Goal: Task Accomplishment & Management: Use online tool/utility

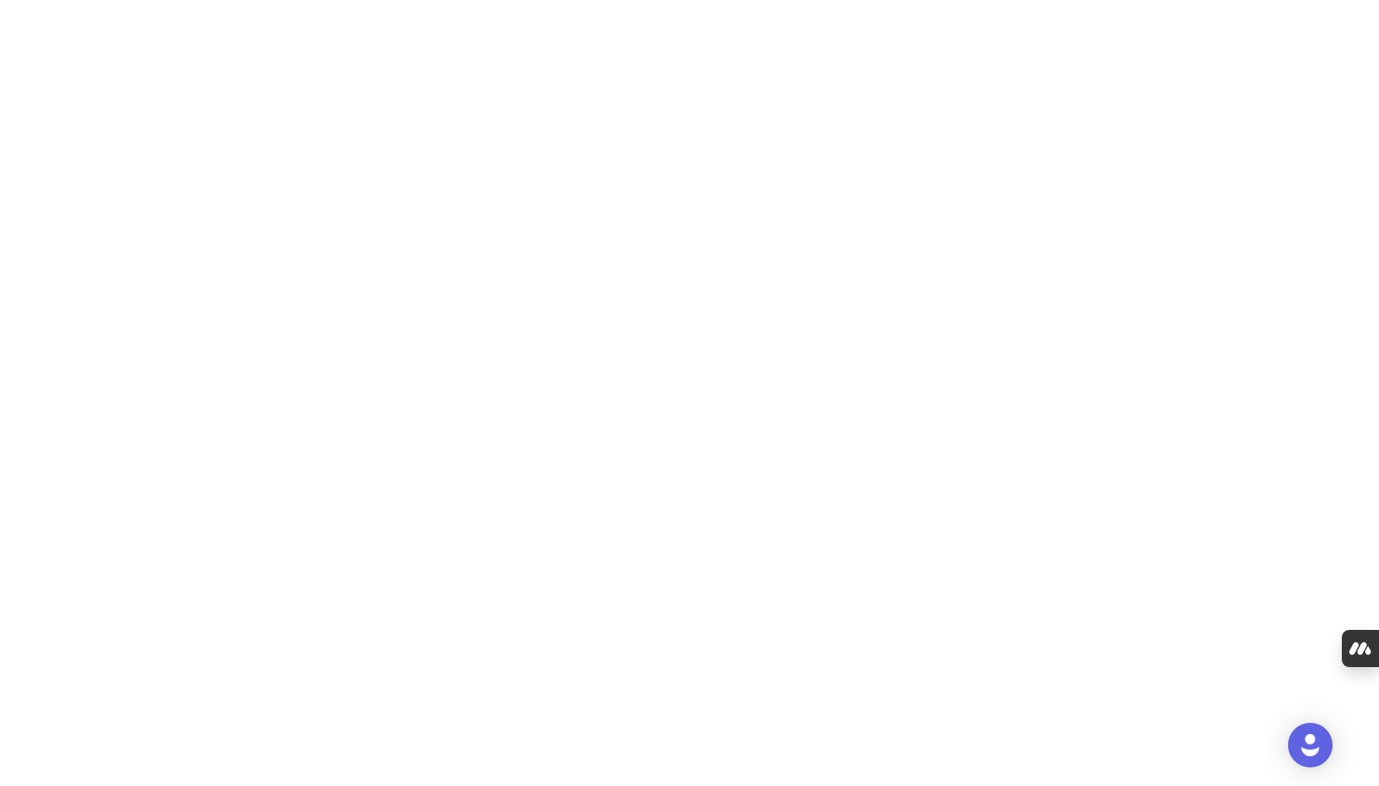
click at [445, 172] on body "Hide dock" at bounding box center [689, 393] width 1379 height 786
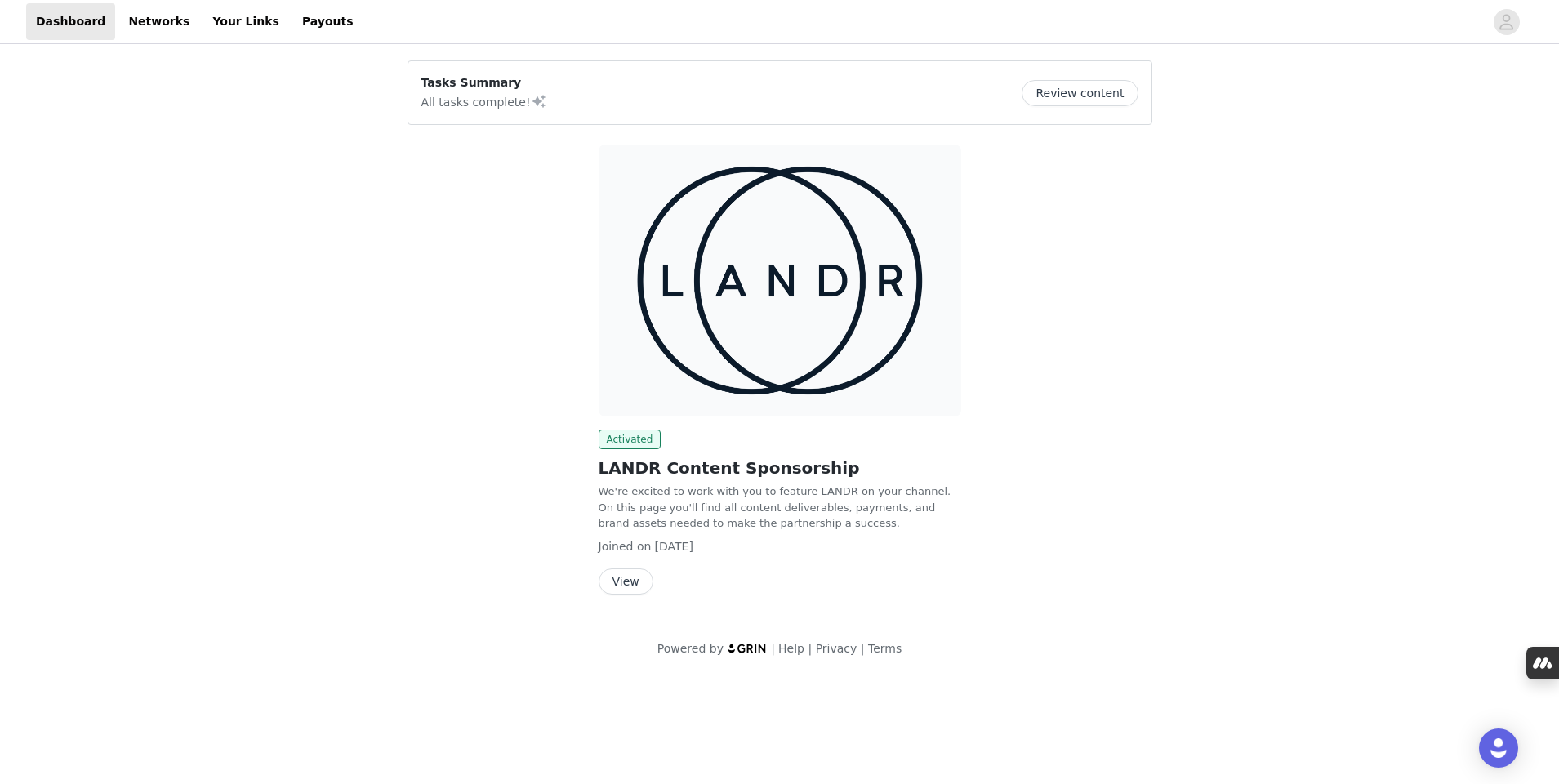
click at [621, 587] on button "View" at bounding box center [626, 581] width 55 height 26
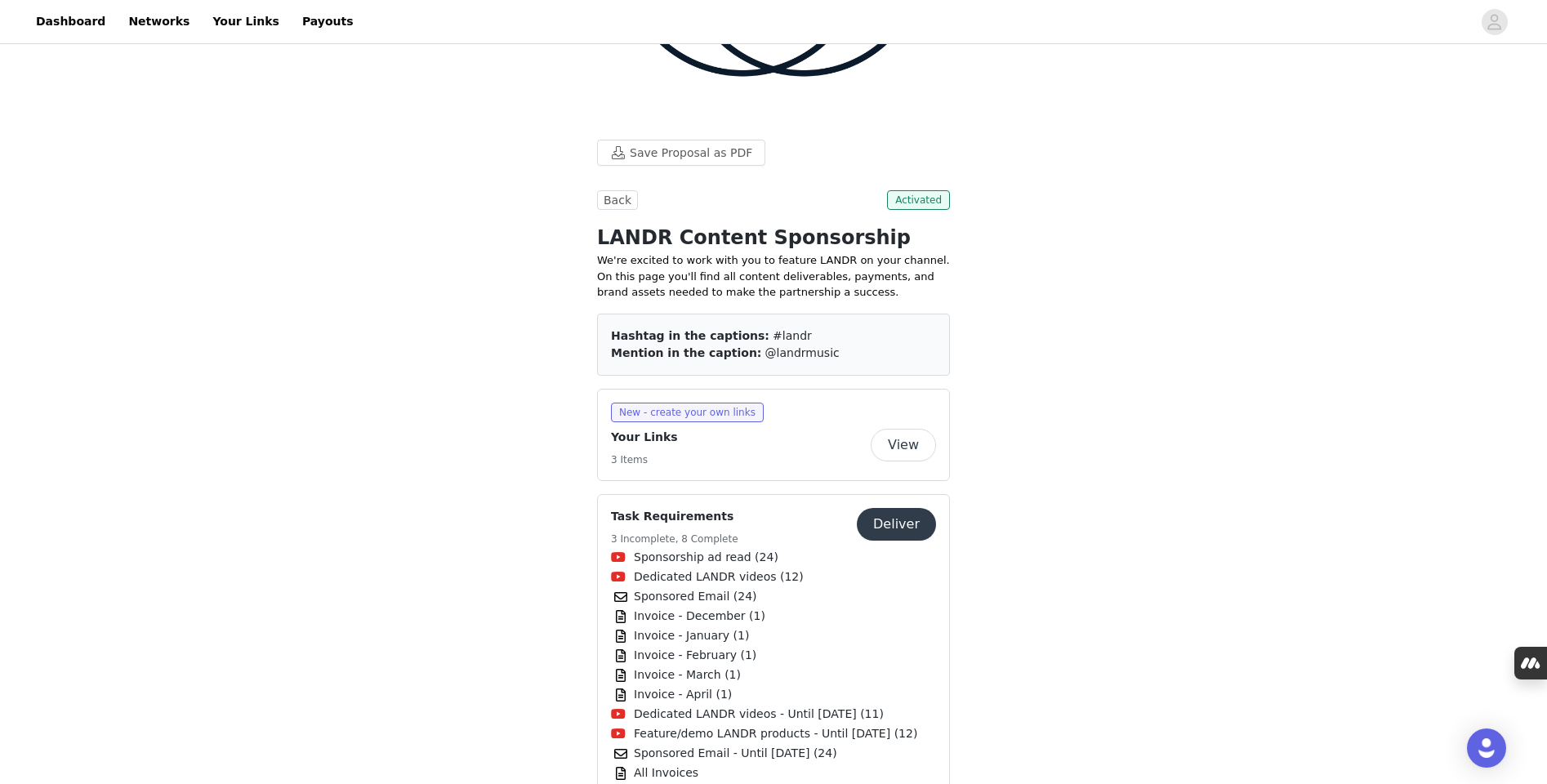
scroll to position [273, 0]
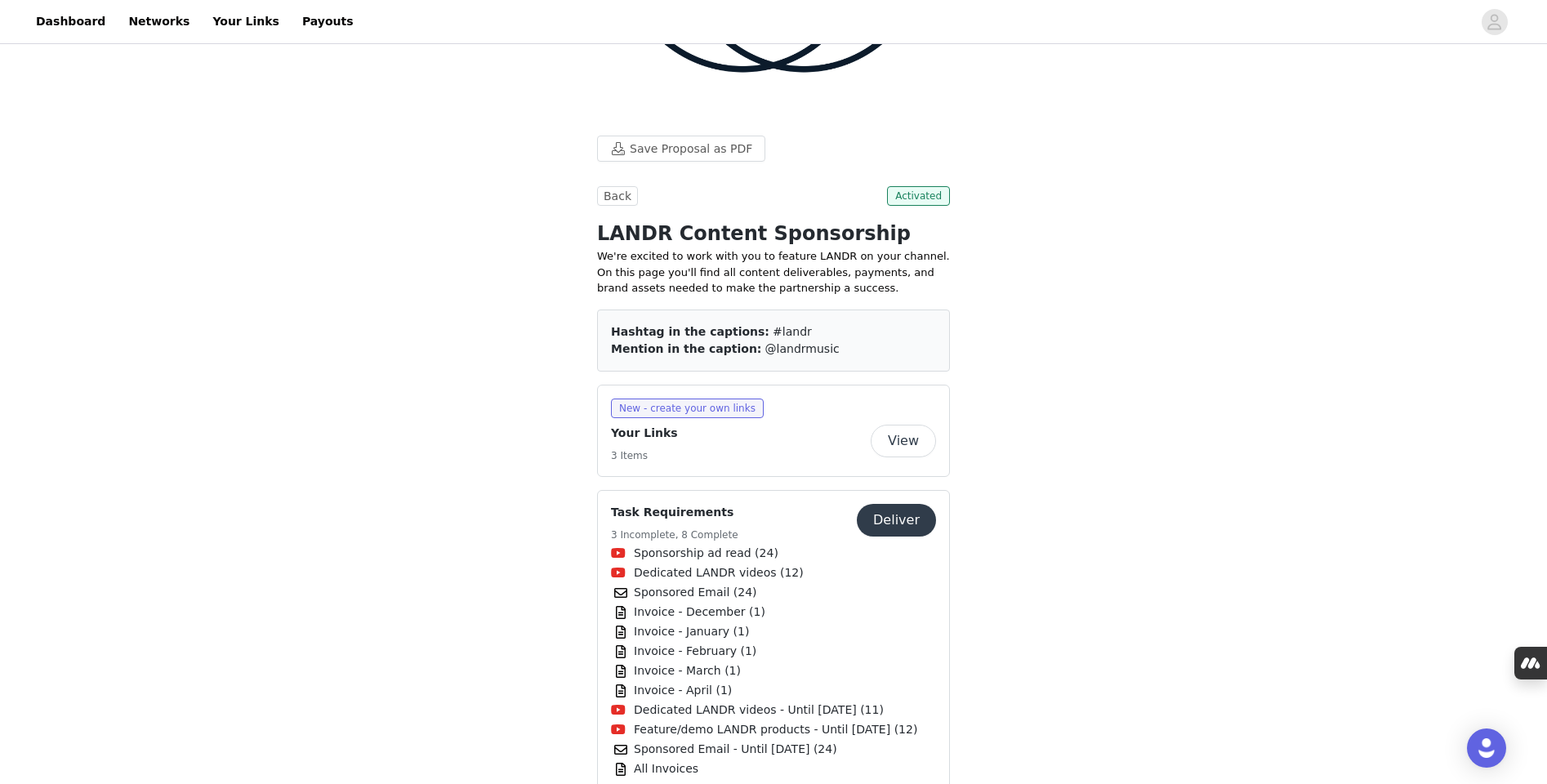
click at [917, 504] on button "Deliver" at bounding box center [896, 519] width 79 height 33
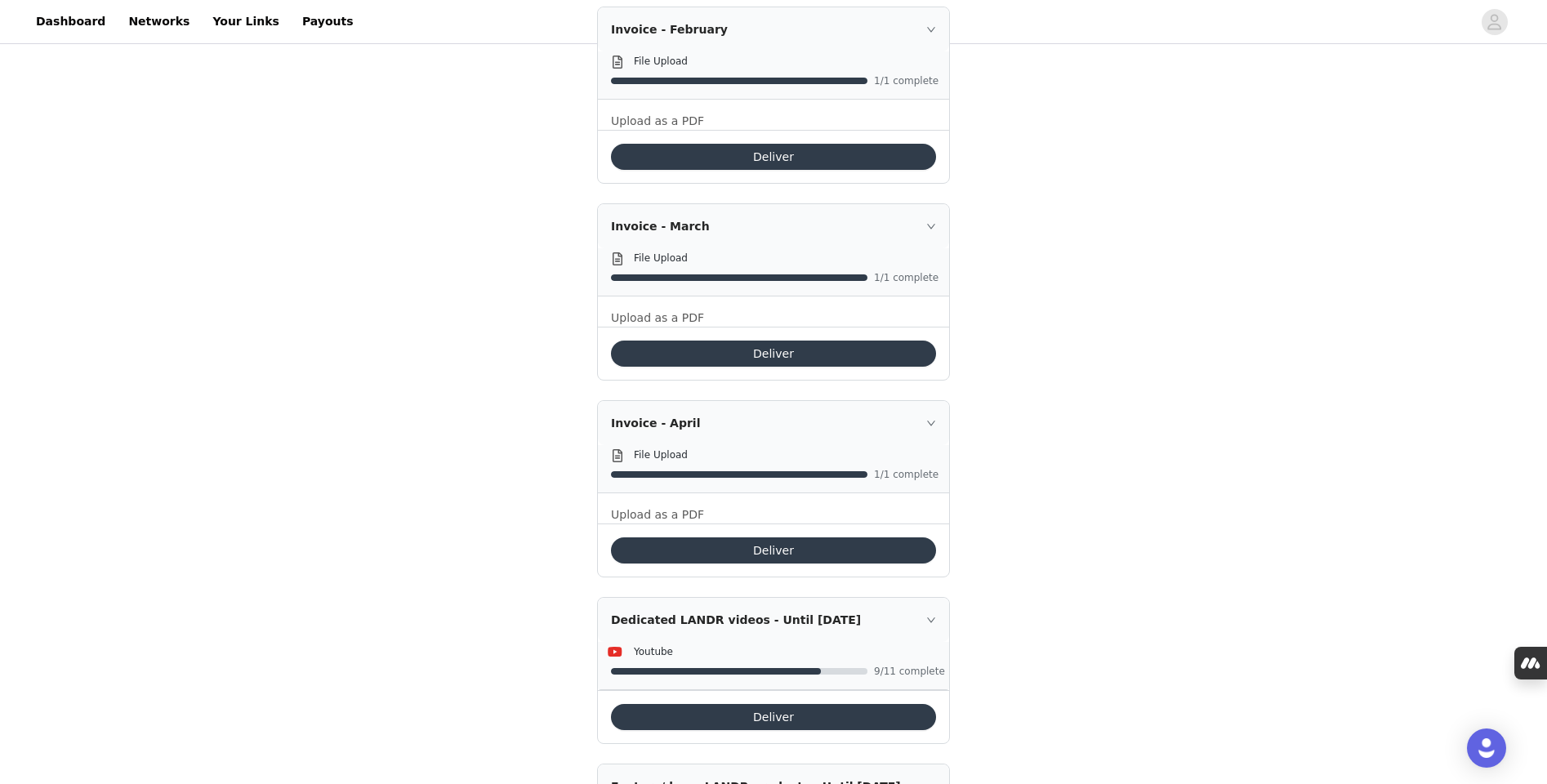
scroll to position [1818, 0]
